Goal: Find specific page/section: Find specific page/section

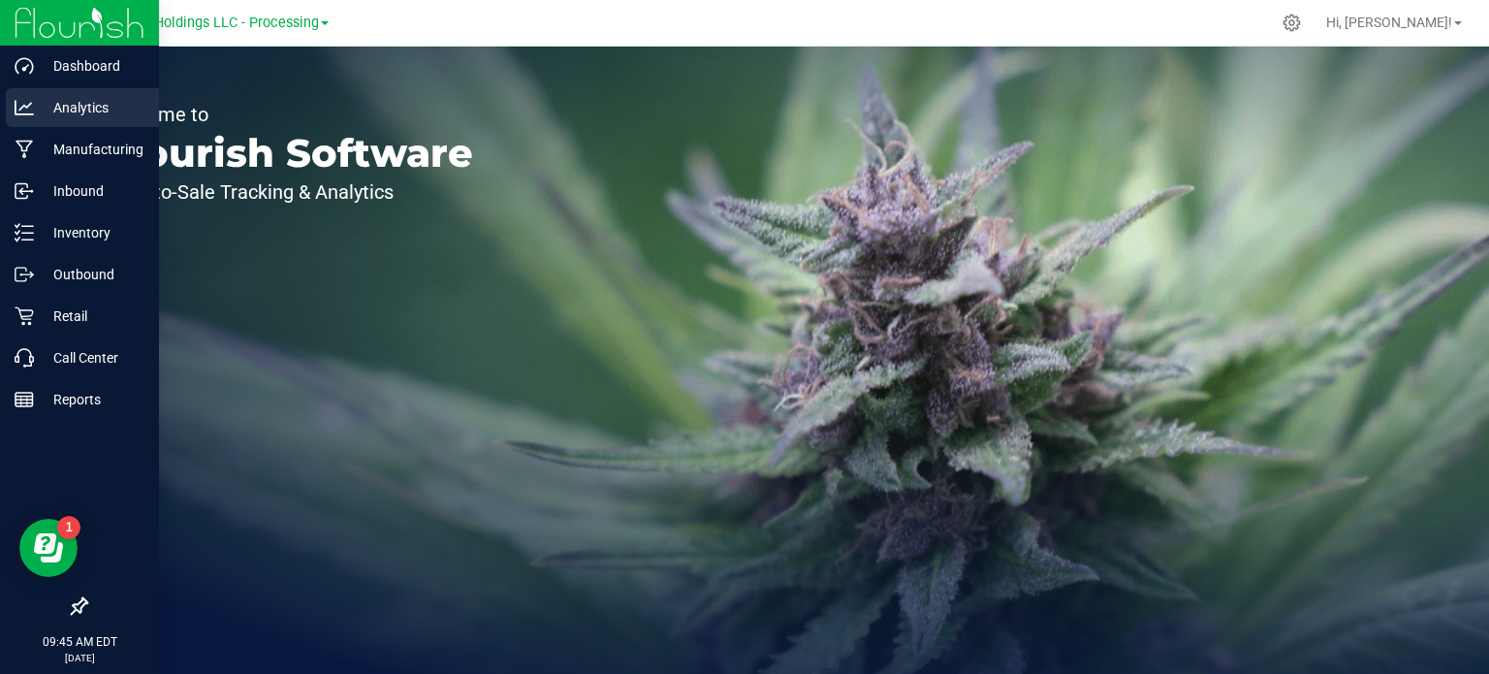
click at [55, 105] on p "Analytics" at bounding box center [92, 107] width 116 height 23
